Goal: Transaction & Acquisition: Purchase product/service

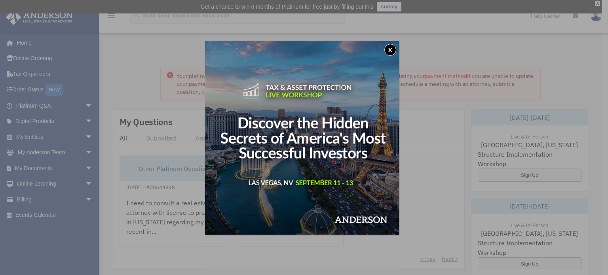
click at [388, 51] on button "x" at bounding box center [390, 50] width 12 height 12
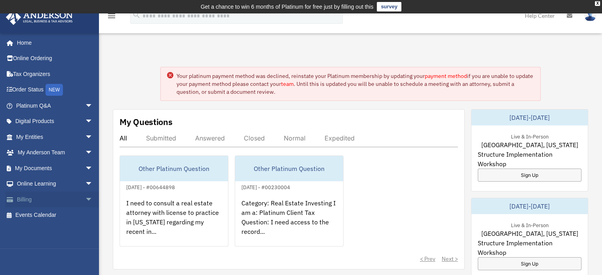
click at [51, 199] on link "Billing arrow_drop_down" at bounding box center [55, 199] width 99 height 16
click at [28, 196] on link "Billing arrow_drop_down" at bounding box center [55, 199] width 99 height 16
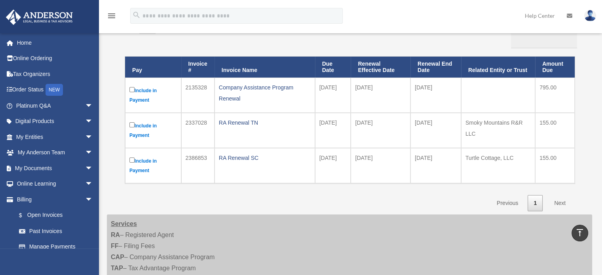
scroll to position [95, 0]
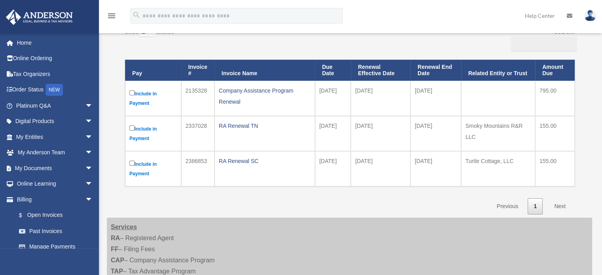
click at [559, 207] on link "Next" at bounding box center [559, 206] width 23 height 16
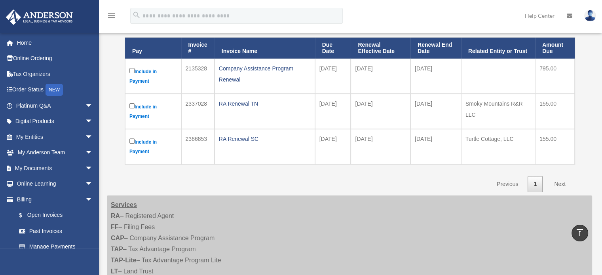
scroll to position [114, 0]
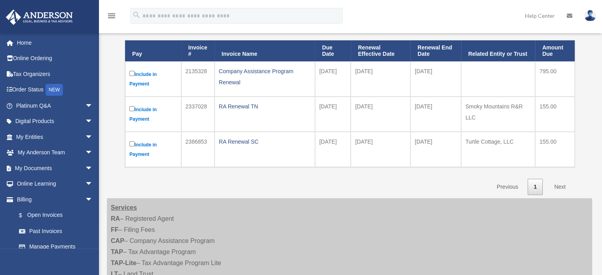
click at [557, 188] on link "Next" at bounding box center [559, 187] width 23 height 16
click at [562, 183] on link "Next" at bounding box center [559, 187] width 23 height 16
click at [559, 189] on link "Next" at bounding box center [559, 187] width 23 height 16
click at [565, 185] on link "Next" at bounding box center [559, 187] width 23 height 16
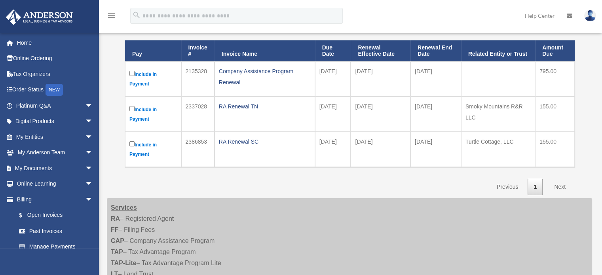
drag, startPoint x: 565, startPoint y: 185, endPoint x: 556, endPoint y: 189, distance: 10.3
click at [556, 189] on link "Next" at bounding box center [559, 187] width 23 height 16
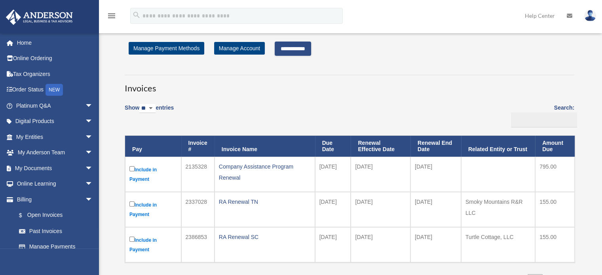
scroll to position [0, 0]
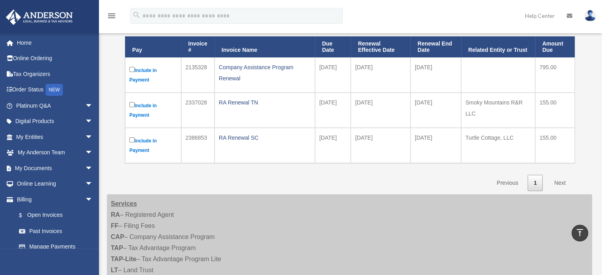
scroll to position [115, 0]
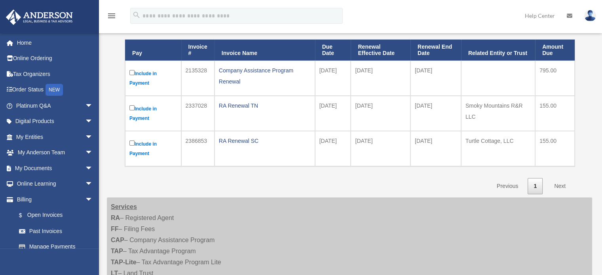
click at [132, 68] on td "Include in Payment" at bounding box center [153, 78] width 56 height 35
click at [134, 111] on label "Include in Payment" at bounding box center [152, 113] width 47 height 19
click at [557, 184] on link "Next" at bounding box center [559, 186] width 23 height 16
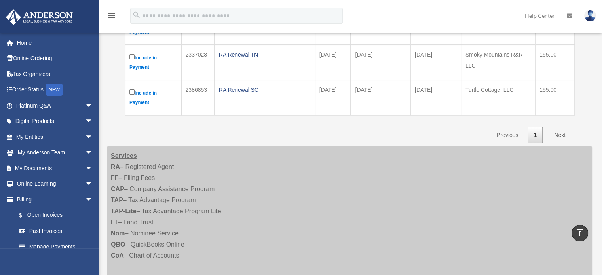
scroll to position [156, 0]
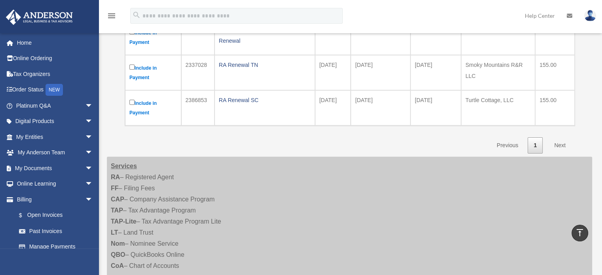
click at [560, 143] on link "Next" at bounding box center [559, 145] width 23 height 16
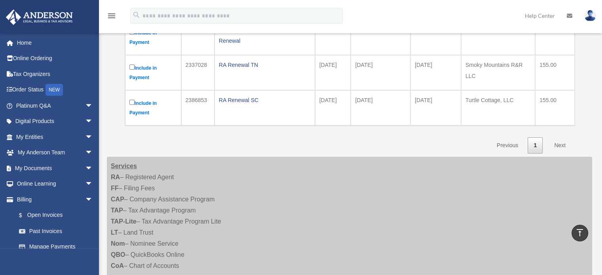
click at [560, 143] on link "Next" at bounding box center [559, 145] width 23 height 16
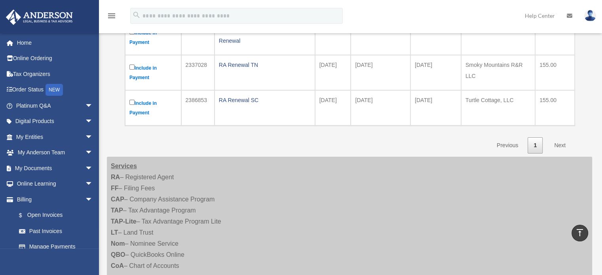
click at [560, 143] on link "Next" at bounding box center [559, 145] width 23 height 16
click at [559, 146] on link "Next" at bounding box center [559, 145] width 23 height 16
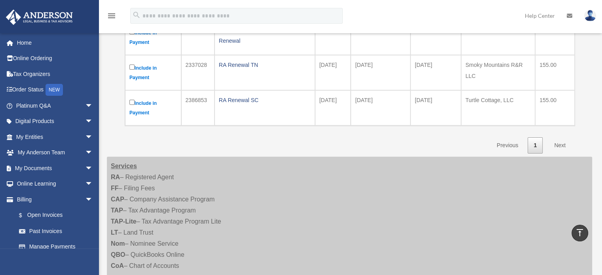
click at [559, 146] on link "Next" at bounding box center [559, 145] width 23 height 16
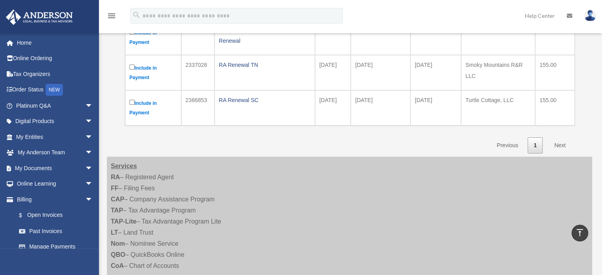
click at [559, 146] on link "Next" at bounding box center [559, 145] width 23 height 16
drag, startPoint x: 559, startPoint y: 146, endPoint x: 412, endPoint y: 141, distance: 146.9
click at [412, 141] on div "Show ** ** ** *** entries Search: Pay Invoice # Invoice Name Due Date Renewal E…" at bounding box center [349, 58] width 449 height 192
click at [44, 216] on link "$ Open Invoices" at bounding box center [58, 215] width 94 height 16
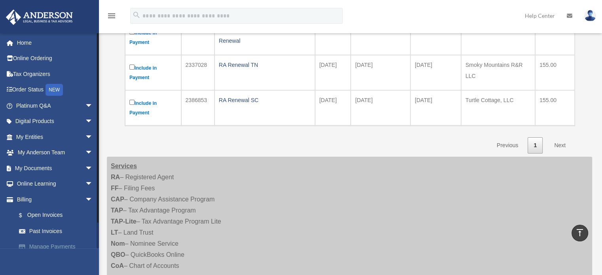
click at [48, 246] on link "Manage Payments" at bounding box center [58, 247] width 94 height 16
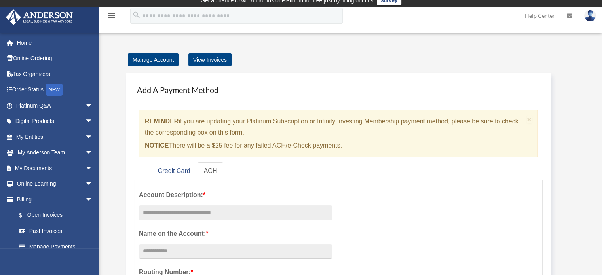
scroll to position [6, 0]
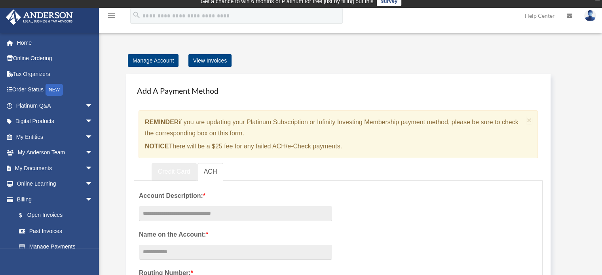
click at [184, 168] on link "Credit Card" at bounding box center [174, 172] width 45 height 18
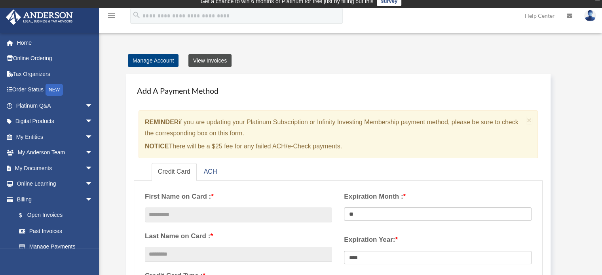
click at [221, 60] on link "View Invoices" at bounding box center [209, 60] width 43 height 13
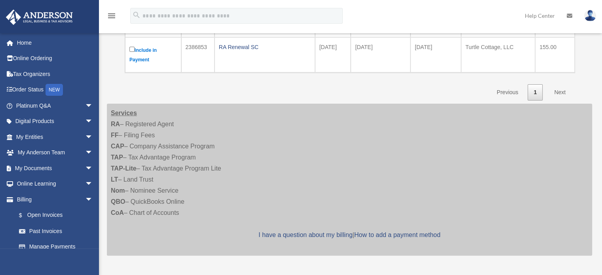
scroll to position [203, 0]
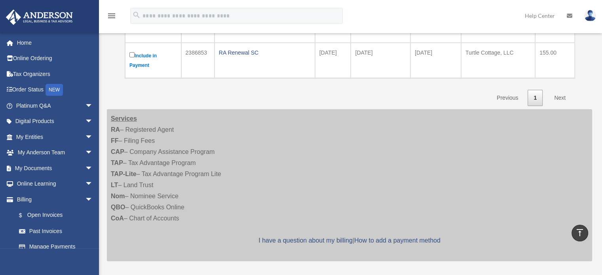
click at [561, 97] on link "Next" at bounding box center [559, 98] width 23 height 16
click at [534, 99] on link "1" at bounding box center [534, 98] width 15 height 16
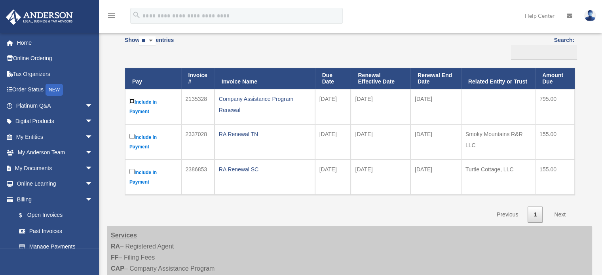
scroll to position [87, 0]
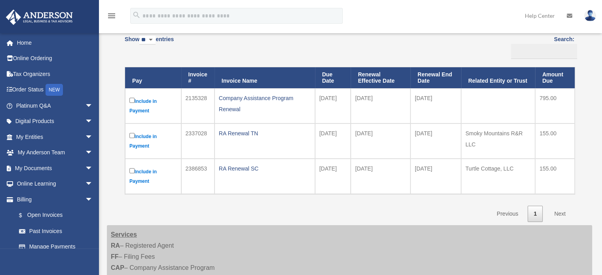
click at [561, 213] on link "Next" at bounding box center [559, 214] width 23 height 16
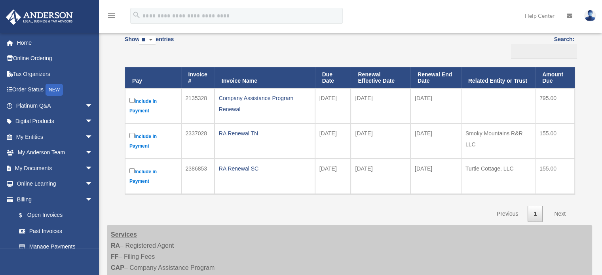
click at [561, 213] on link "Next" at bounding box center [559, 214] width 23 height 16
